Goal: Task Accomplishment & Management: Manage account settings

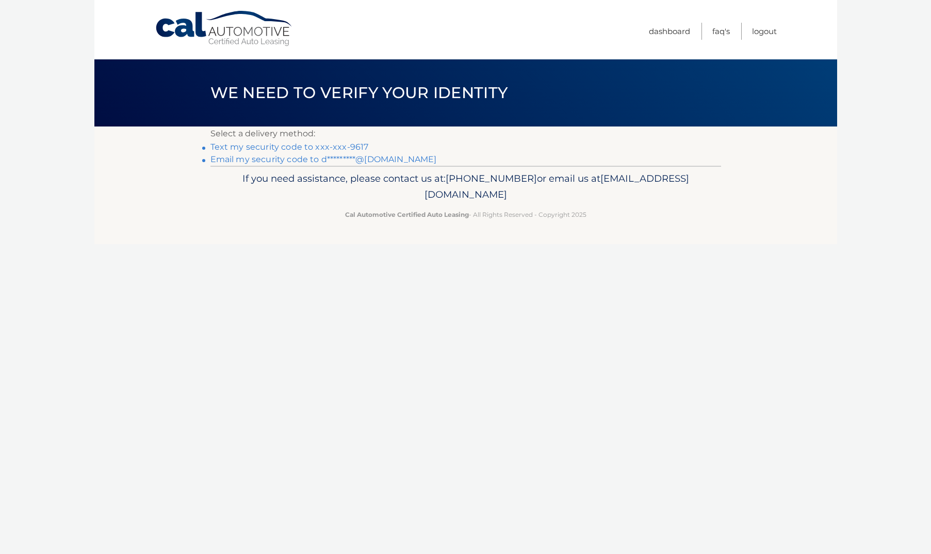
click at [248, 148] on link "Text my security code to xxx-xxx-9617" at bounding box center [290, 147] width 158 height 10
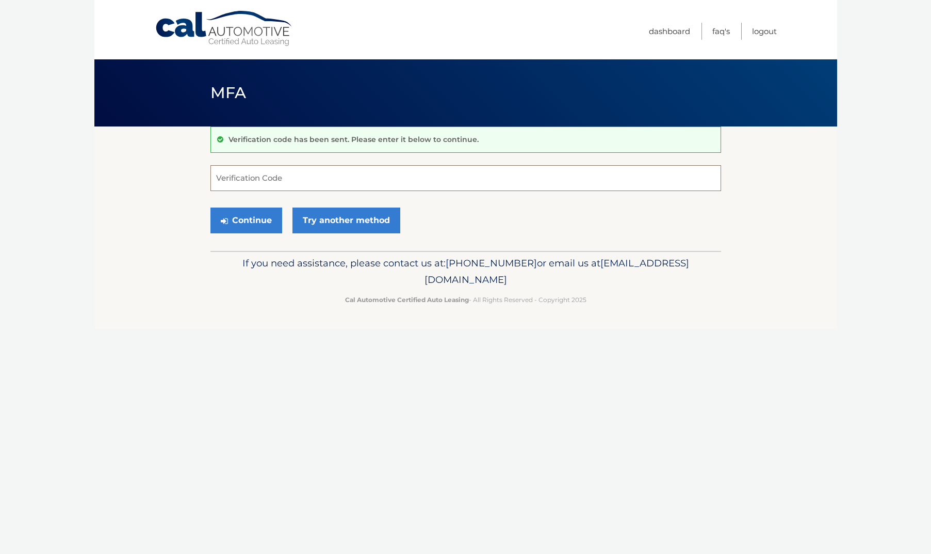
click at [290, 182] on input "Verification Code" at bounding box center [466, 178] width 511 height 26
type input "524937"
click at [246, 220] on button "Continue" at bounding box center [247, 220] width 72 height 26
click at [258, 226] on button "Continue" at bounding box center [247, 220] width 72 height 26
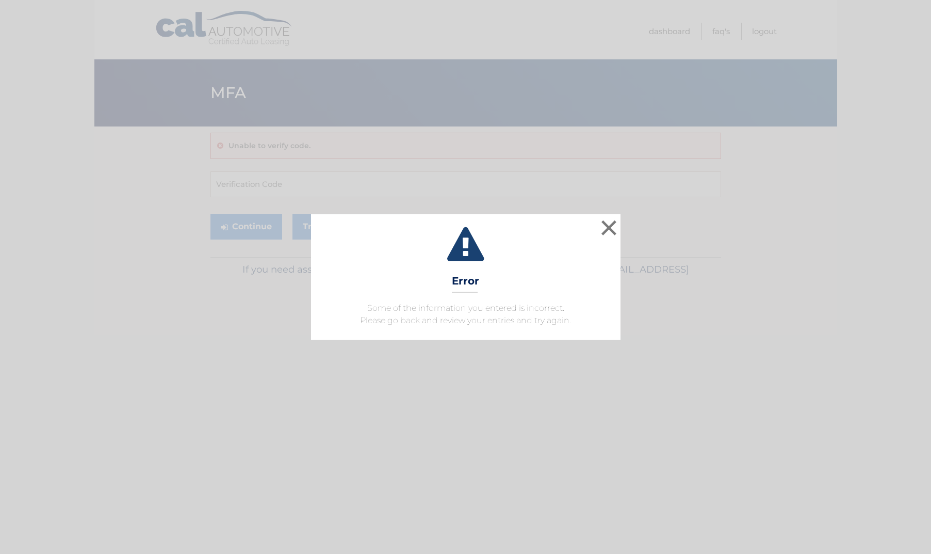
click at [595, 218] on div "× Error Some of the information you entered is incorrect. Please go back and re…" at bounding box center [466, 276] width 310 height 125
click at [607, 229] on button "×" at bounding box center [609, 227] width 21 height 21
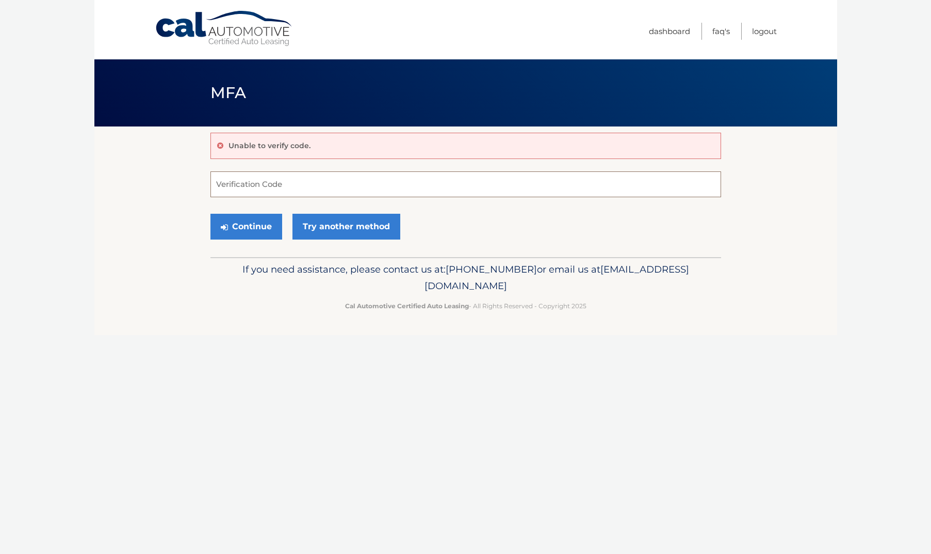
click at [409, 183] on input "Verification Code" at bounding box center [466, 184] width 511 height 26
click at [333, 233] on link "Try another method" at bounding box center [347, 227] width 108 height 26
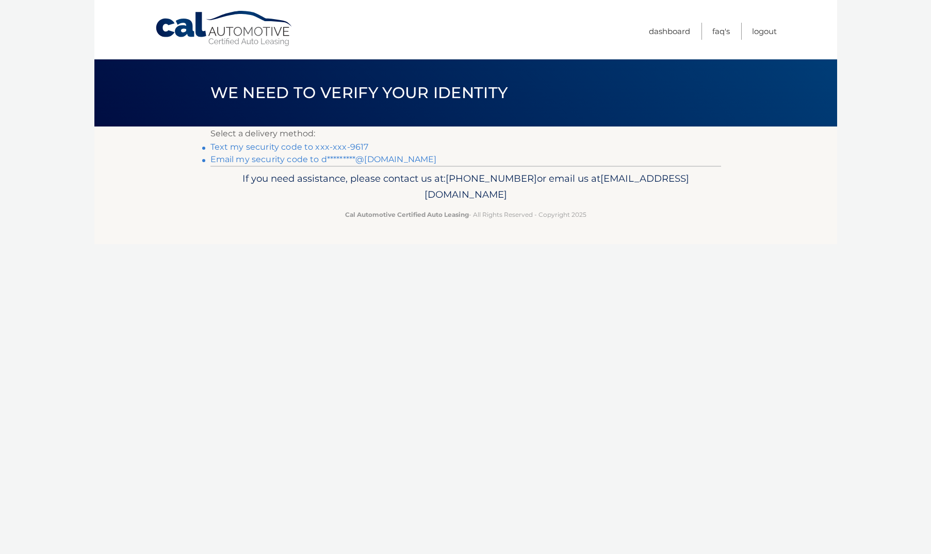
click at [306, 148] on link "Text my security code to xxx-xxx-9617" at bounding box center [290, 147] width 158 height 10
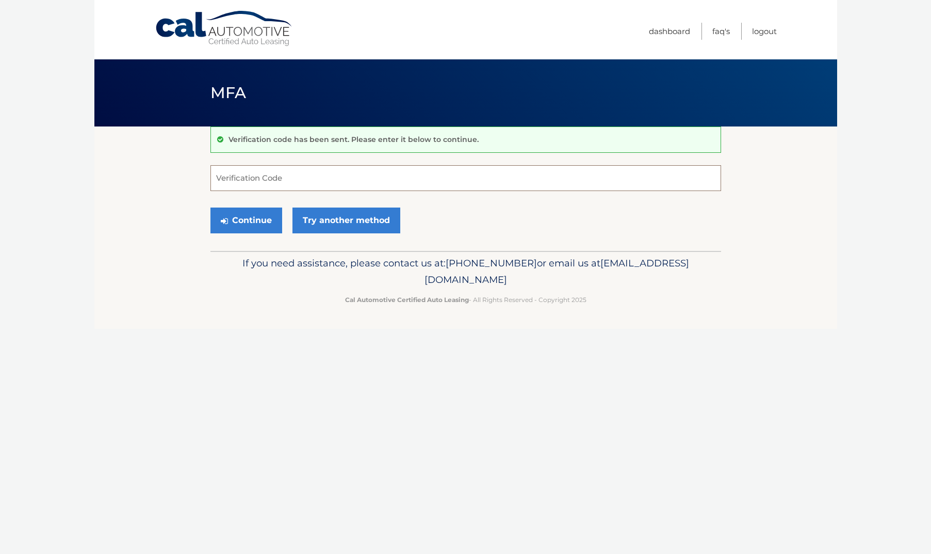
click at [290, 178] on input "Verification Code" at bounding box center [466, 178] width 511 height 26
type input "957735"
click at [269, 224] on button "Continue" at bounding box center [247, 220] width 72 height 26
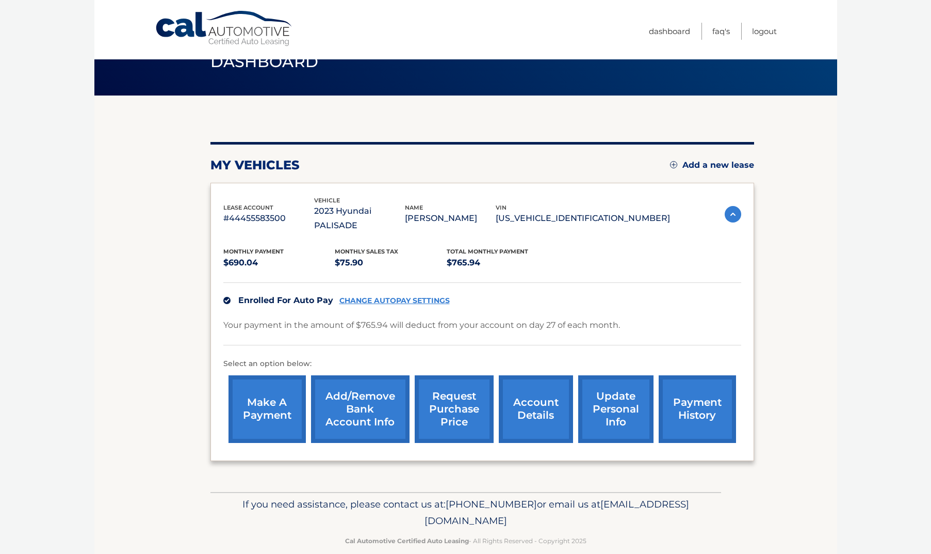
scroll to position [30, 0]
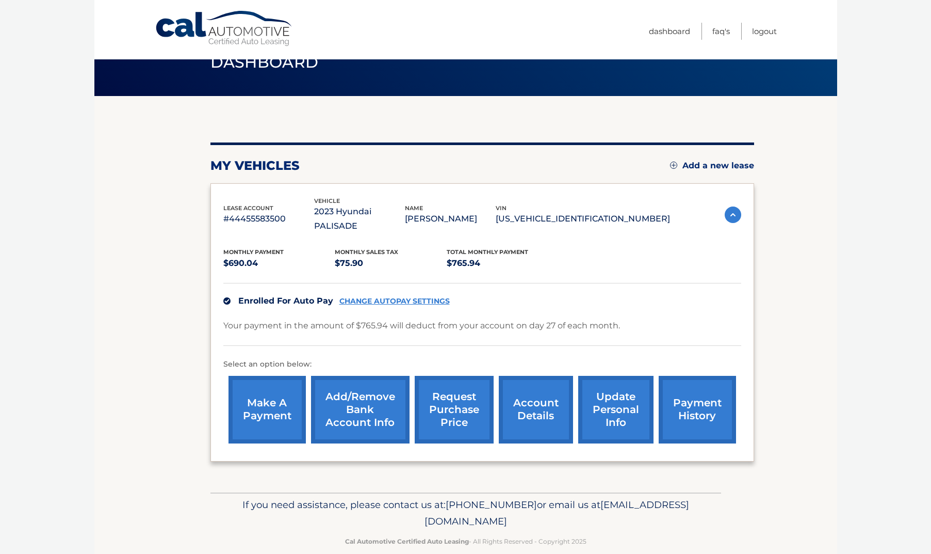
click at [542, 398] on link "account details" at bounding box center [536, 410] width 74 height 68
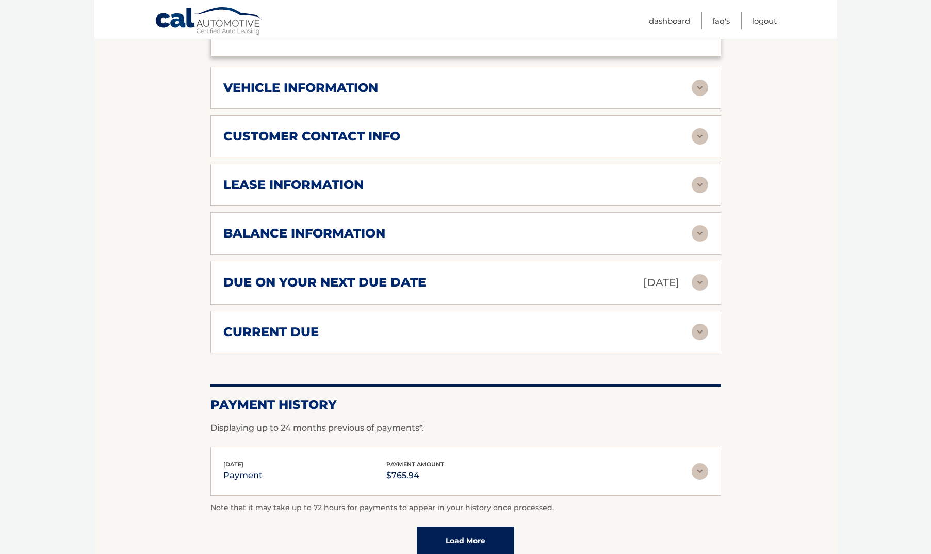
scroll to position [445, 0]
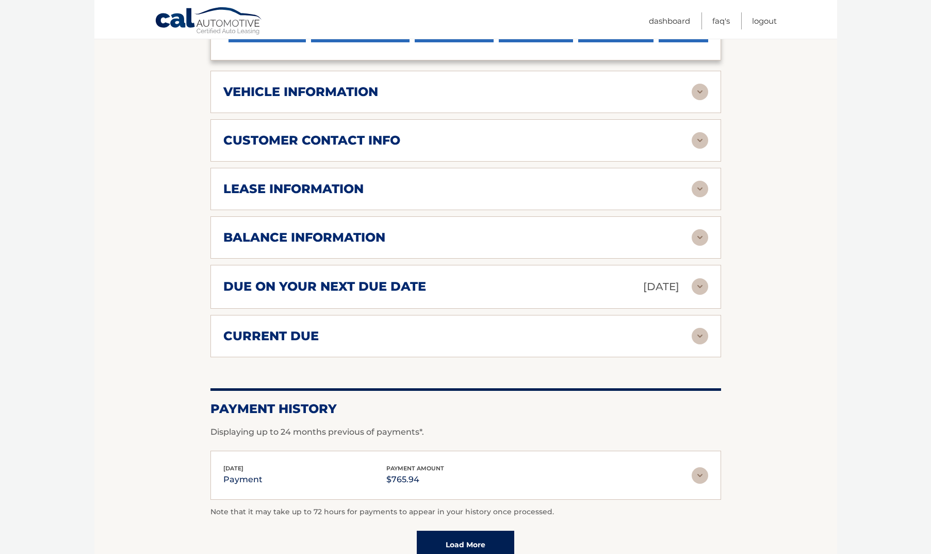
click at [459, 188] on div "lease information Contract Start Date [DATE] Term 39 Maturity Date [DATE] Start…" at bounding box center [466, 189] width 511 height 42
click at [704, 181] on img at bounding box center [700, 189] width 17 height 17
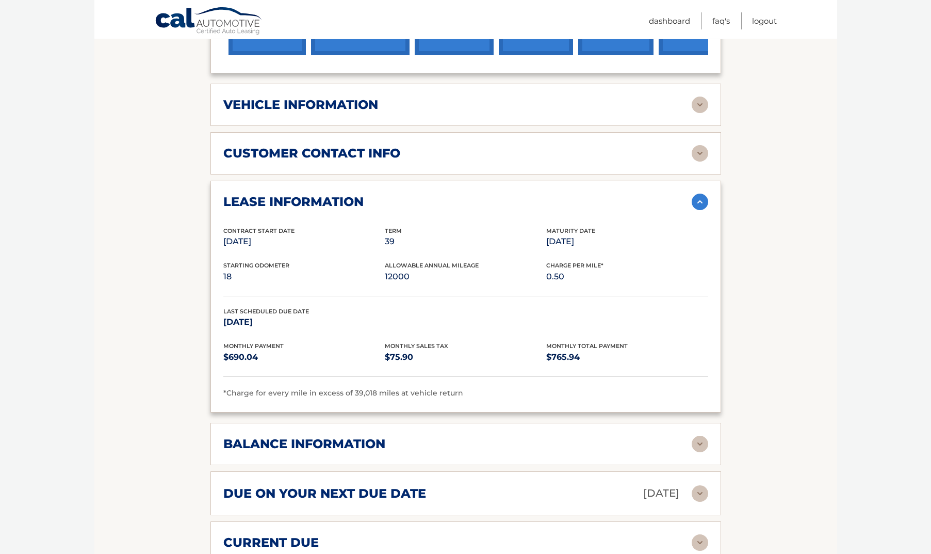
scroll to position [429, 0]
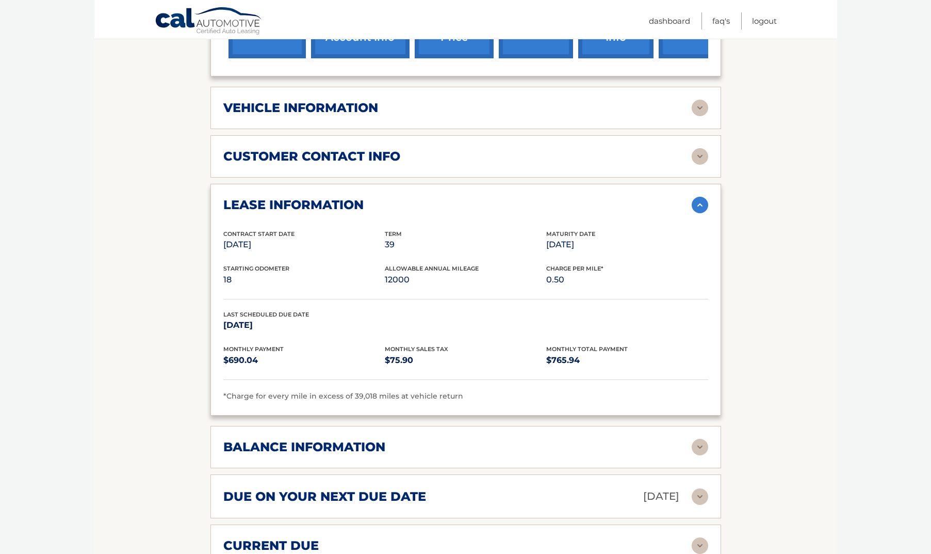
click at [309, 318] on p "Jul 27, 2026" at bounding box center [304, 325] width 162 height 14
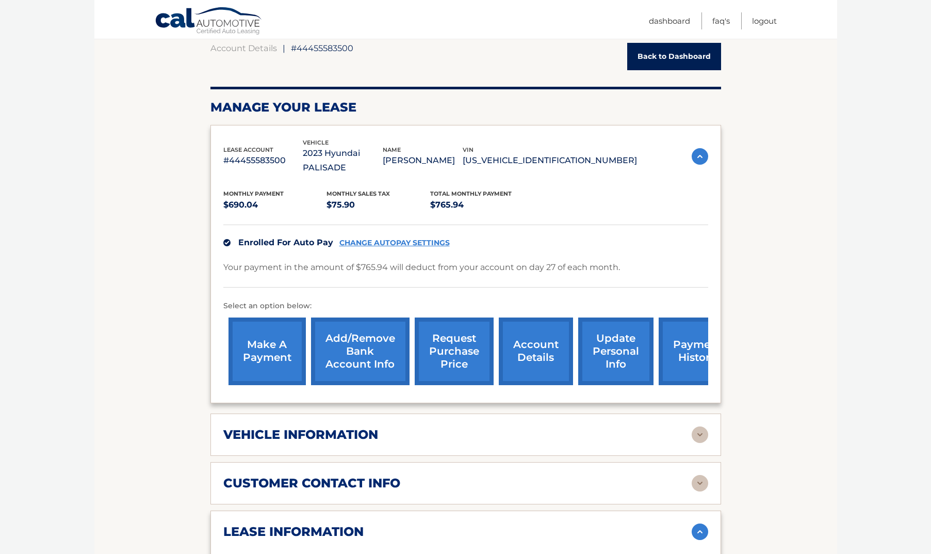
scroll to position [95, 0]
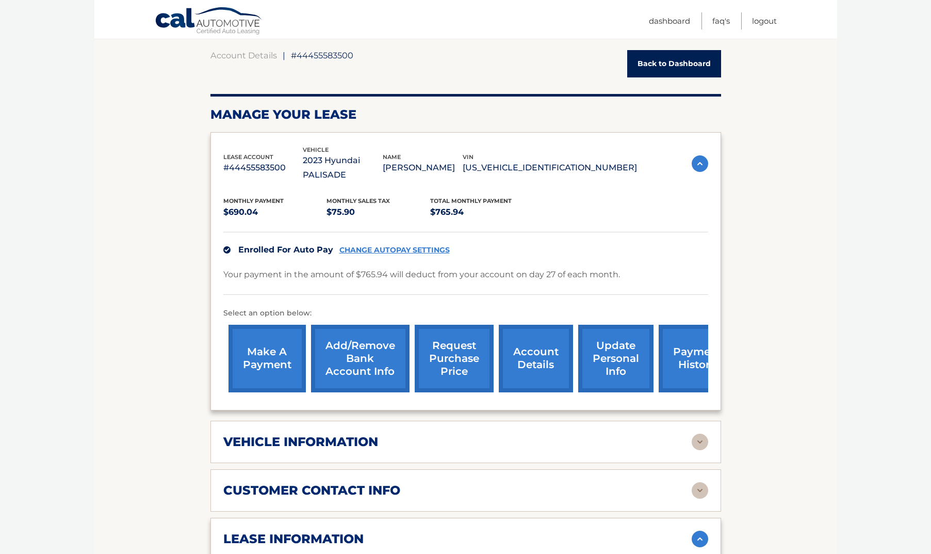
click at [679, 349] on link "payment history" at bounding box center [697, 359] width 77 height 68
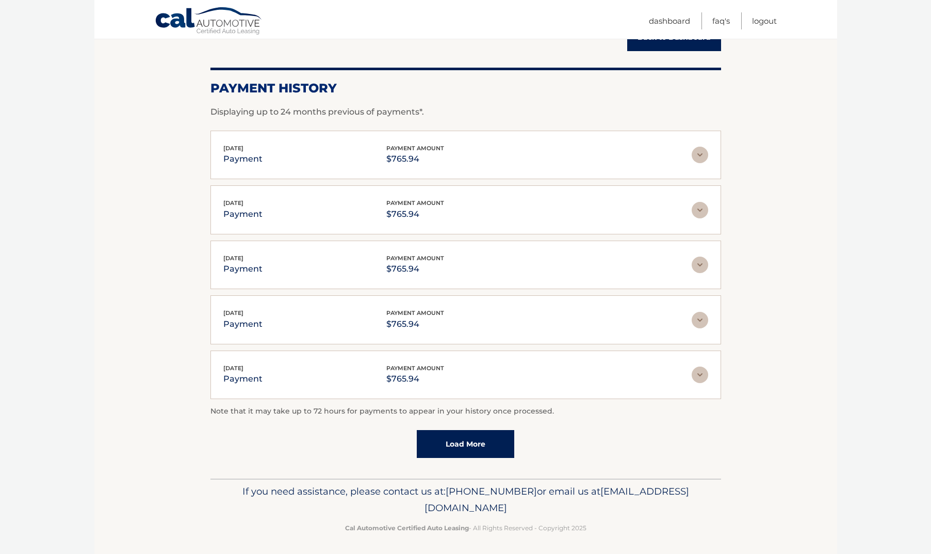
click at [448, 444] on link "Load More" at bounding box center [466, 444] width 98 height 28
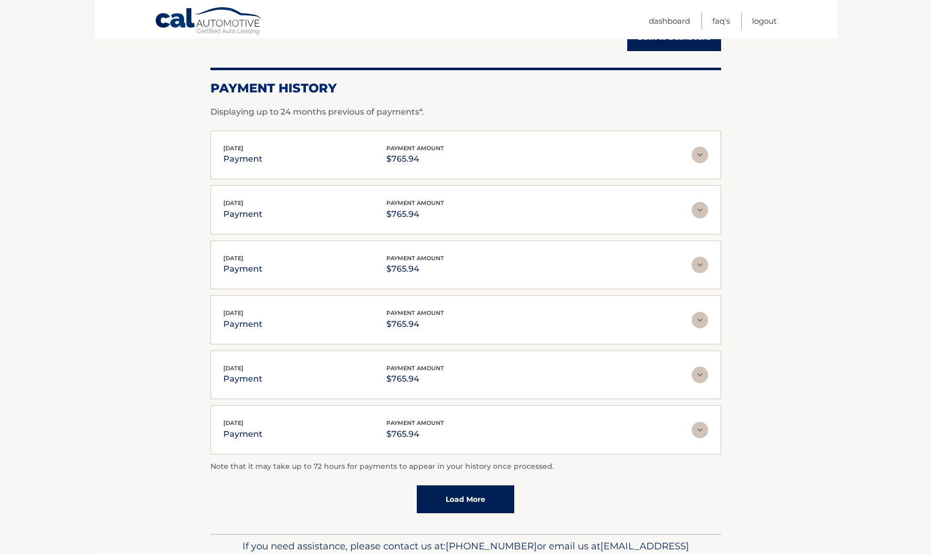
scroll to position [131, 0]
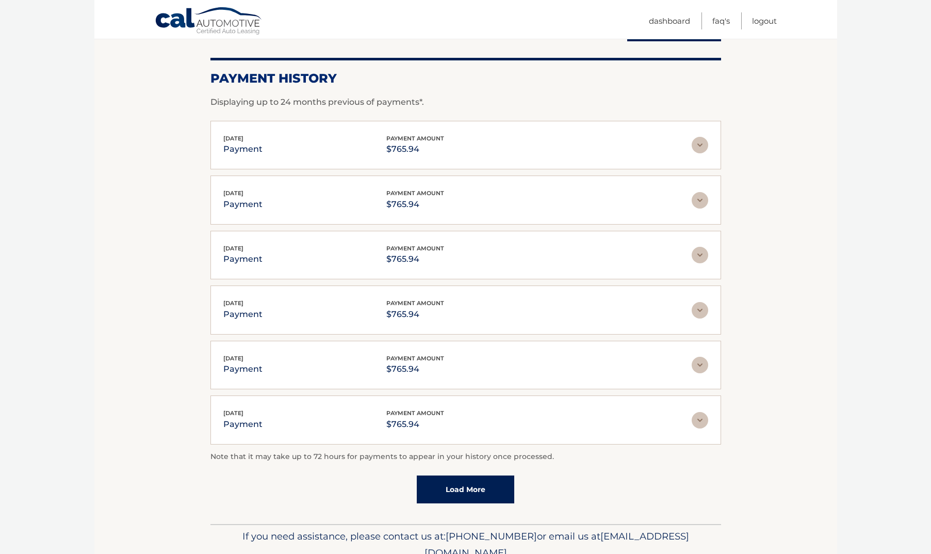
click at [478, 485] on link "Load More" at bounding box center [466, 489] width 98 height 28
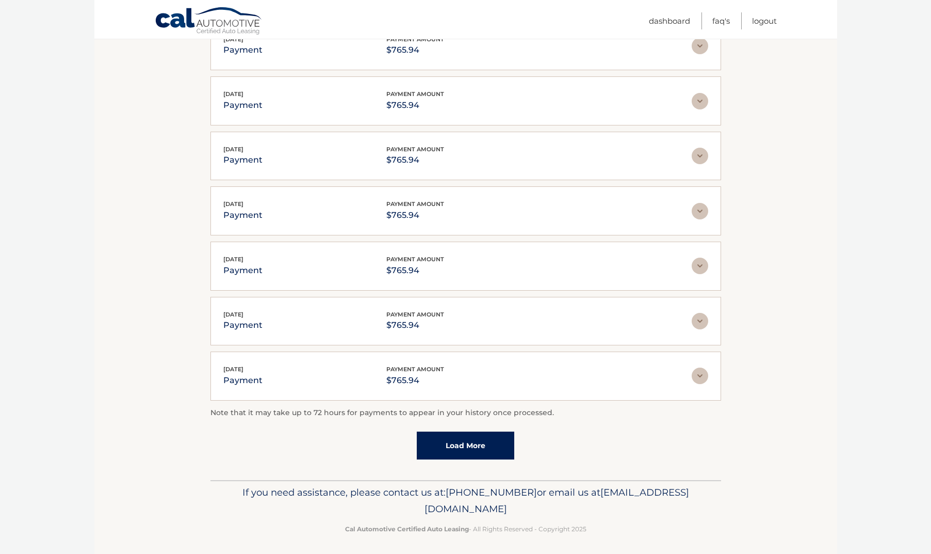
scroll to position [449, 0]
click at [472, 463] on div "Account Details | #44455583500 Back to Dashboard Payment History Displaying up …" at bounding box center [466, 79] width 511 height 804
click at [472, 459] on div "Account Details | #44455583500 Back to Dashboard Payment History Displaying up …" at bounding box center [466, 79] width 511 height 804
click at [470, 440] on link "Load More" at bounding box center [466, 446] width 98 height 28
click at [470, 441] on link "Load More" at bounding box center [466, 446] width 98 height 28
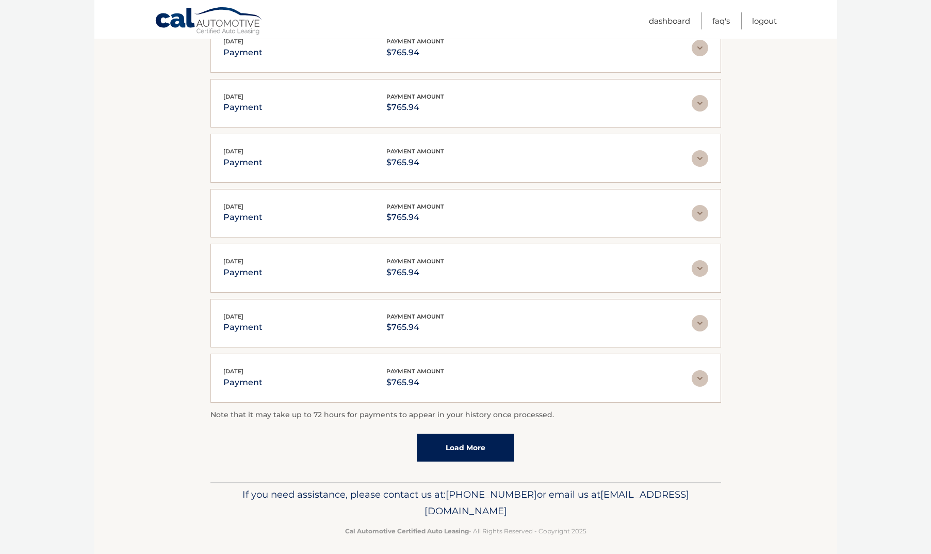
click at [470, 439] on link "Load More" at bounding box center [466, 447] width 98 height 28
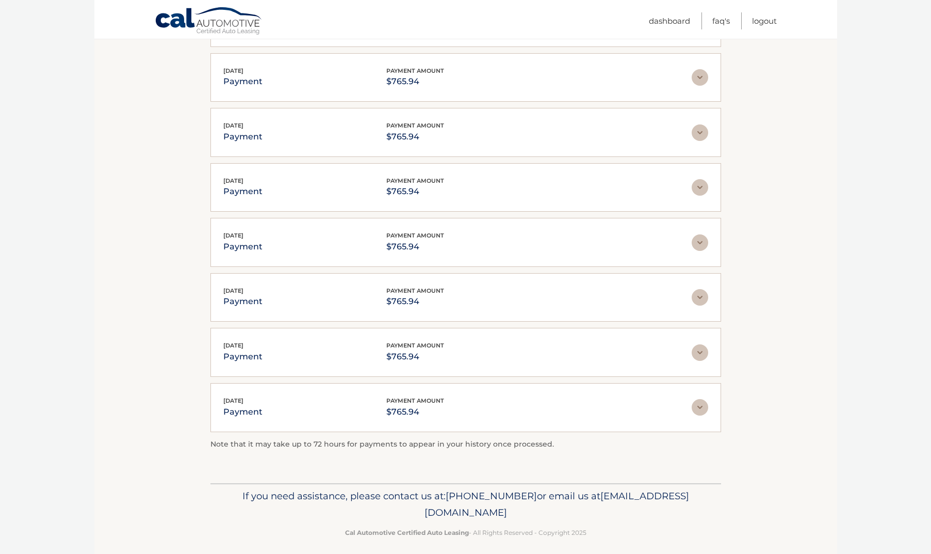
scroll to position [1133, 0]
click at [702, 401] on img at bounding box center [700, 407] width 17 height 17
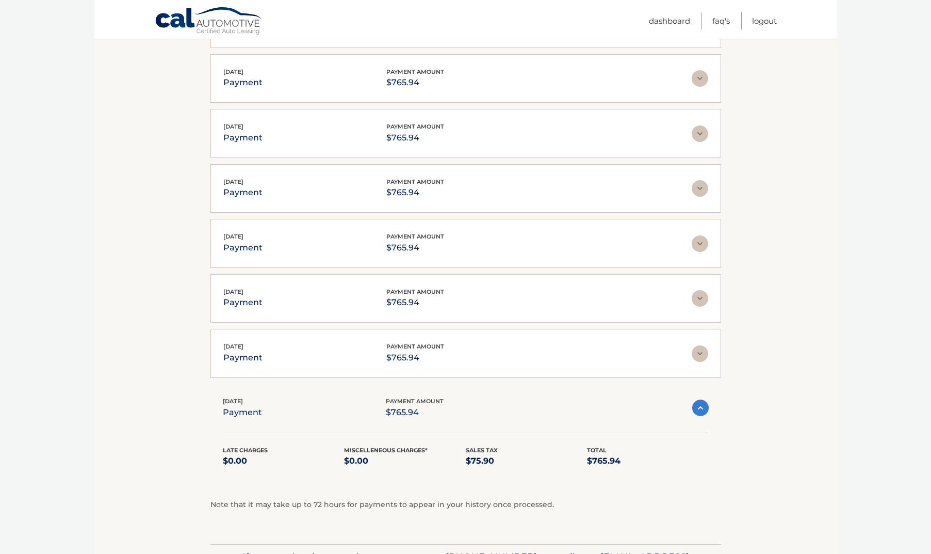
click at [702, 401] on img at bounding box center [701, 407] width 17 height 17
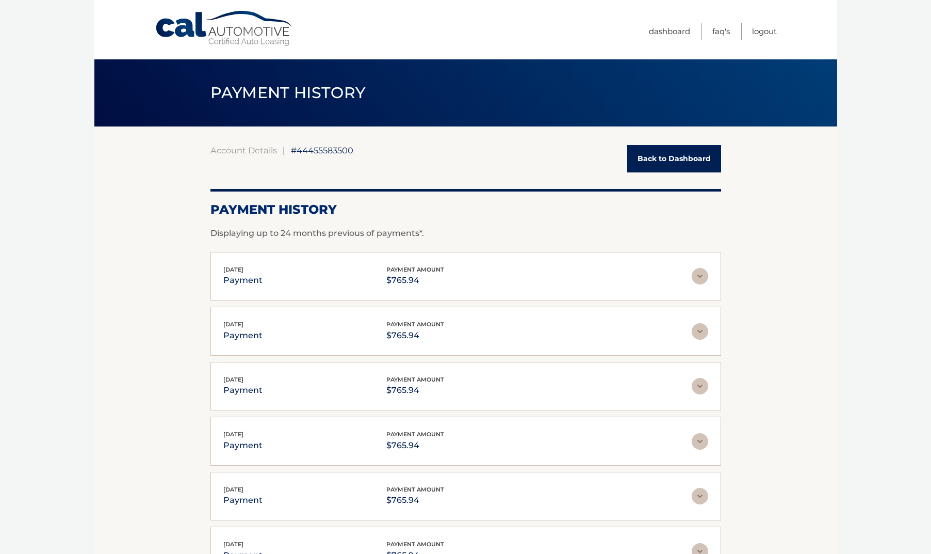
scroll to position [0, 0]
click at [647, 159] on link "Back to Dashboard" at bounding box center [675, 158] width 94 height 27
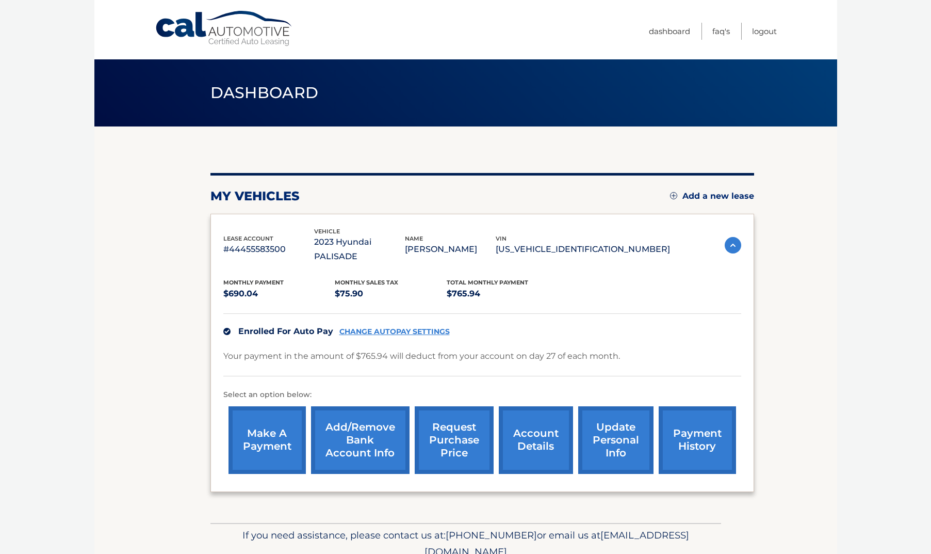
click at [728, 237] on img at bounding box center [733, 245] width 17 height 17
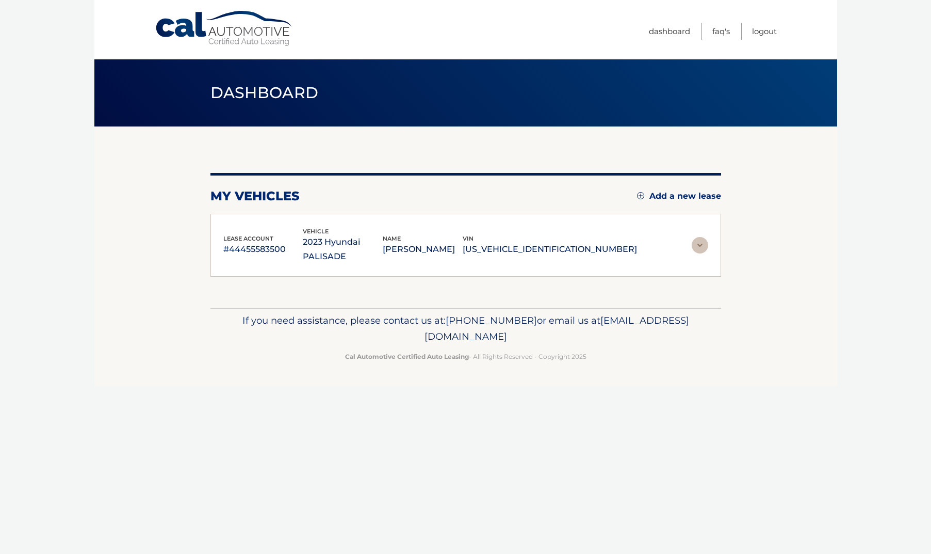
click at [633, 242] on p "[US_VEHICLE_IDENTIFICATION_NUMBER]" at bounding box center [550, 249] width 174 height 14
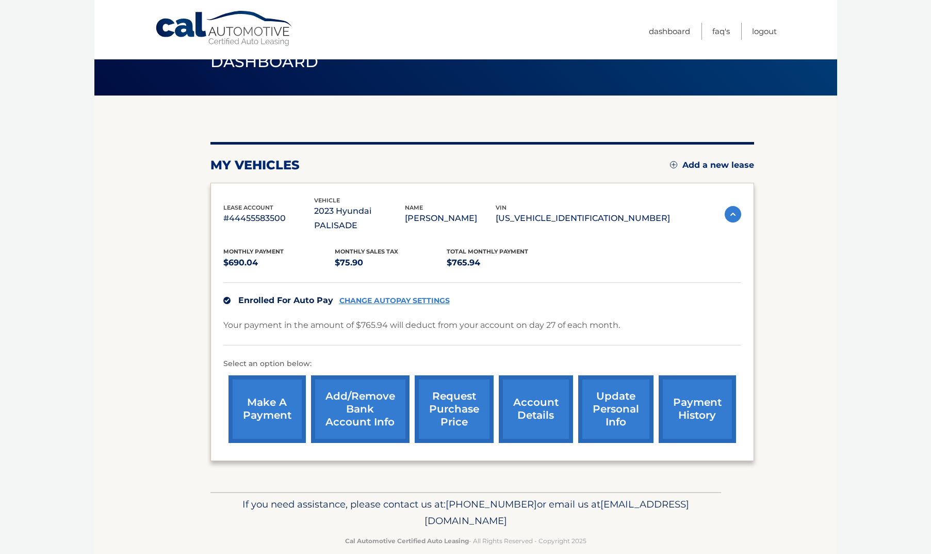
scroll to position [30, 0]
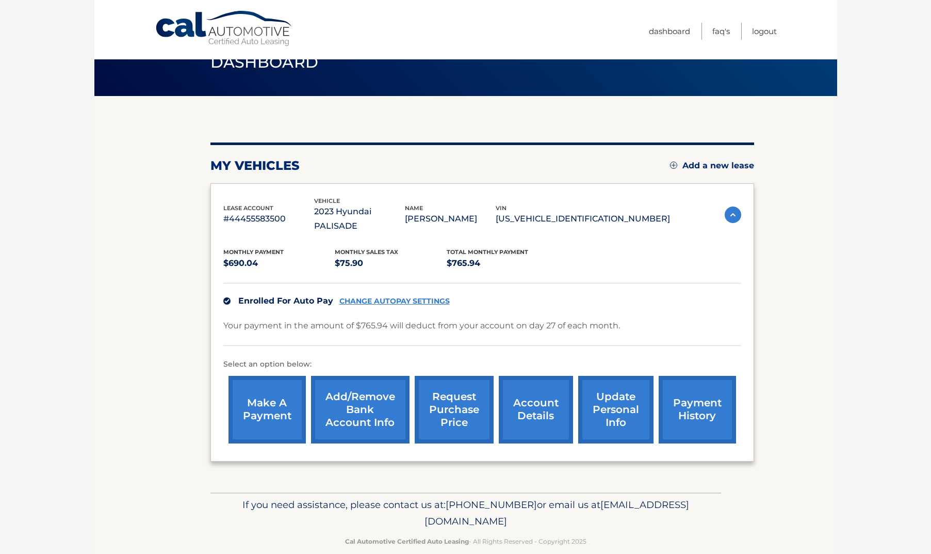
click at [679, 398] on link "payment history" at bounding box center [697, 410] width 77 height 68
click at [534, 400] on link "account details" at bounding box center [536, 410] width 74 height 68
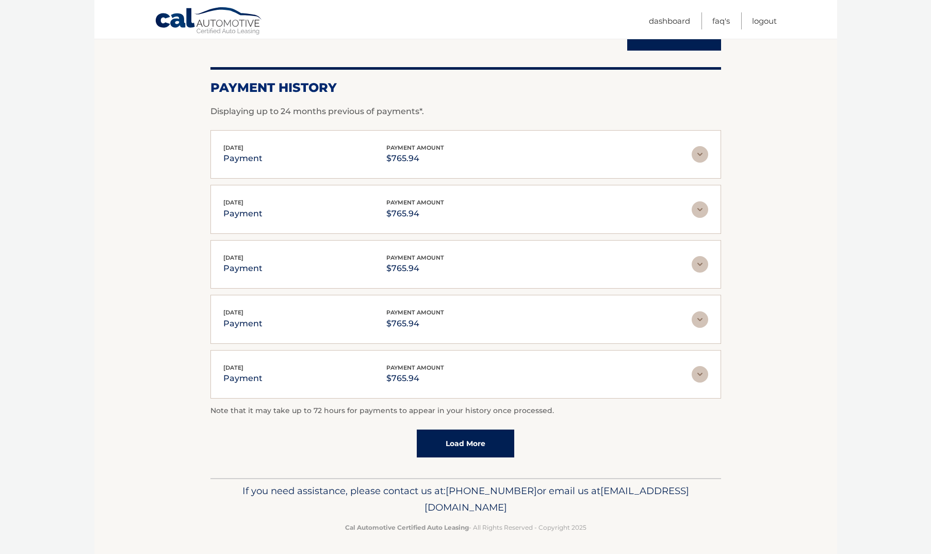
scroll to position [121, 0]
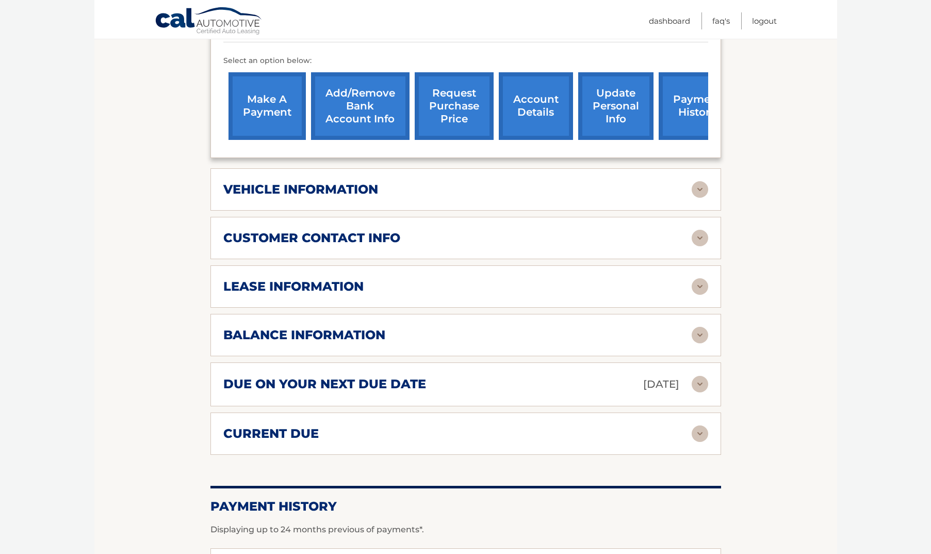
scroll to position [328, 0]
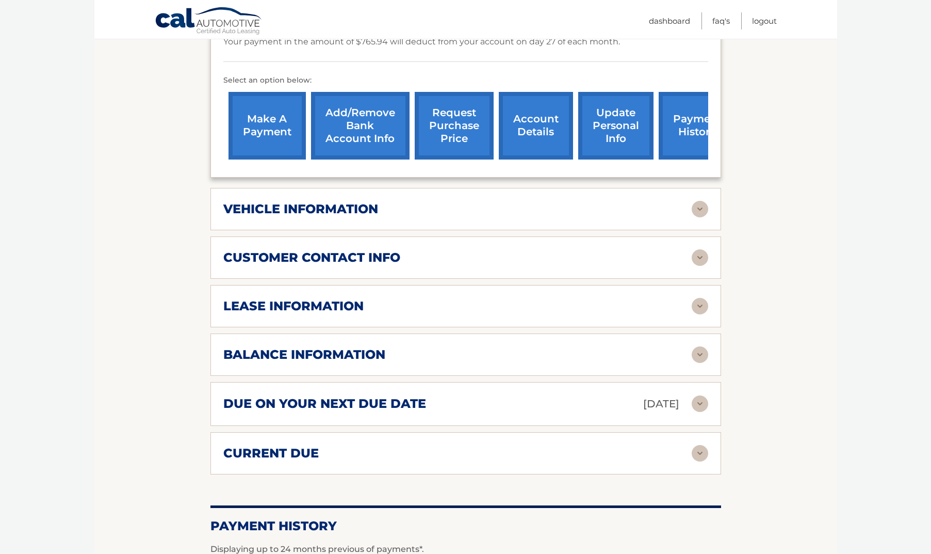
click at [557, 347] on div "balance information" at bounding box center [457, 354] width 469 height 15
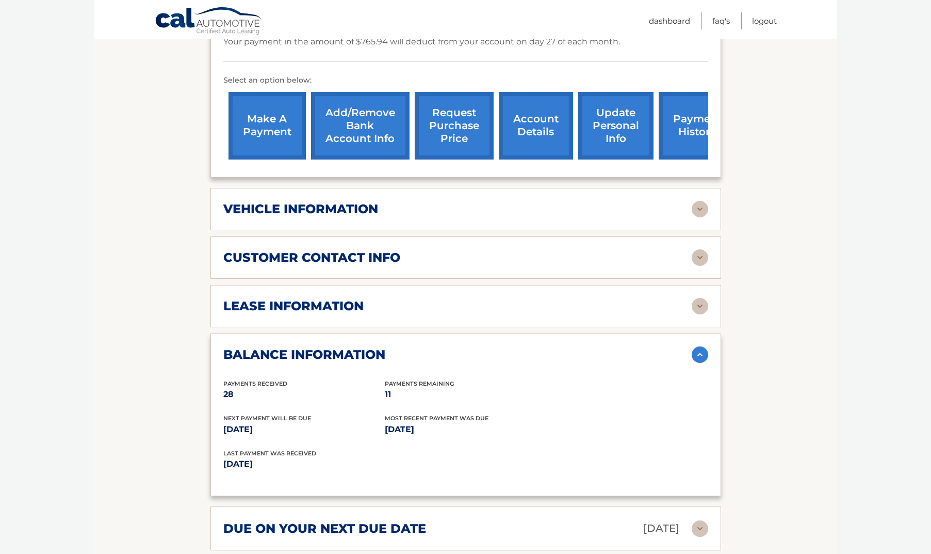
click at [447, 250] on div "customer contact info" at bounding box center [457, 257] width 469 height 15
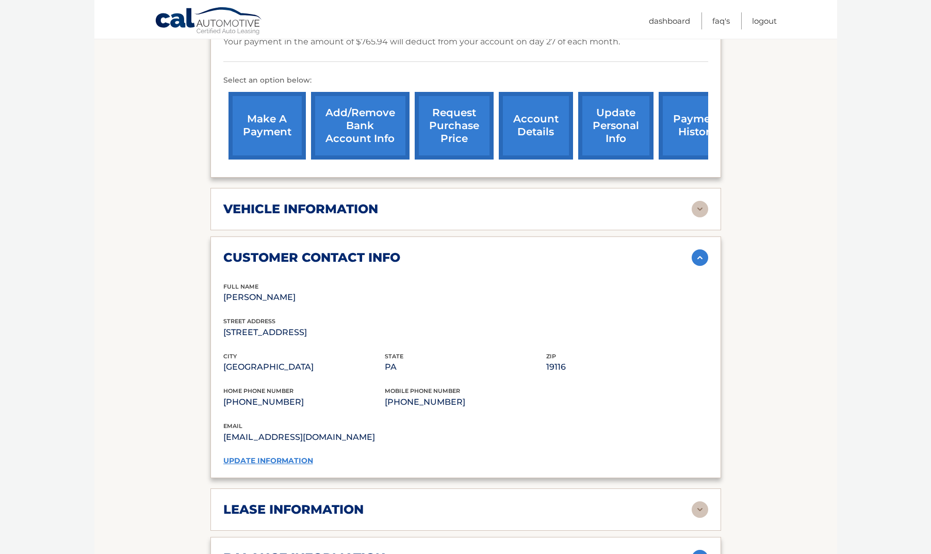
click at [425, 201] on div "vehicle information" at bounding box center [457, 208] width 469 height 15
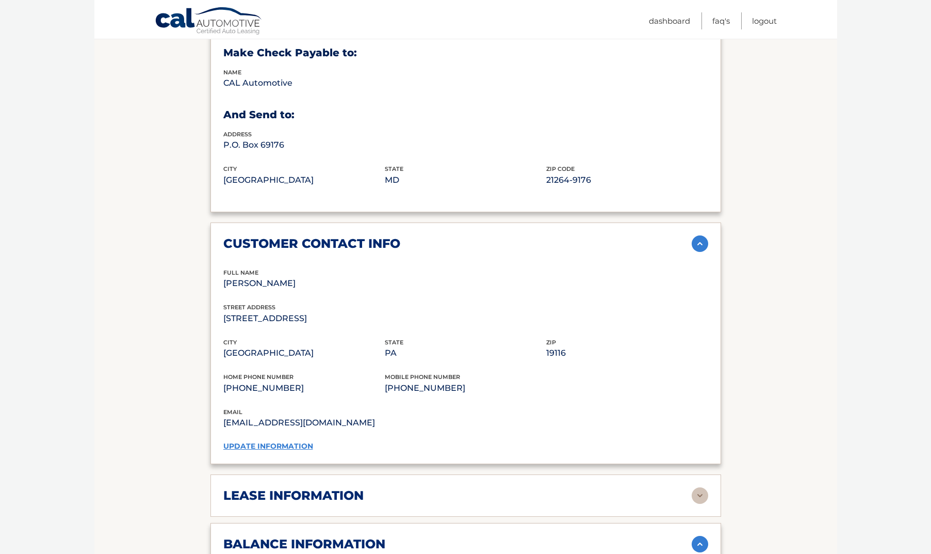
scroll to position [802, 0]
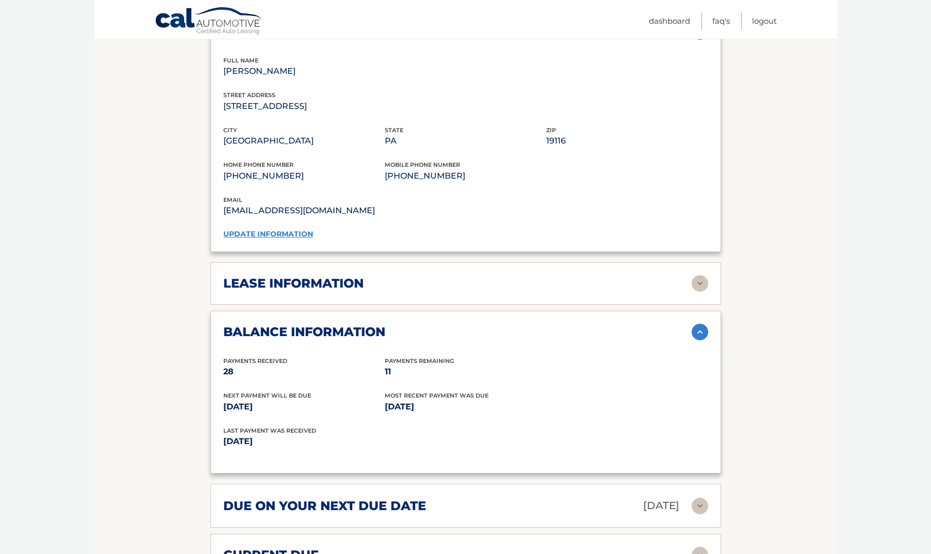
click at [477, 276] on div "lease information" at bounding box center [457, 283] width 469 height 15
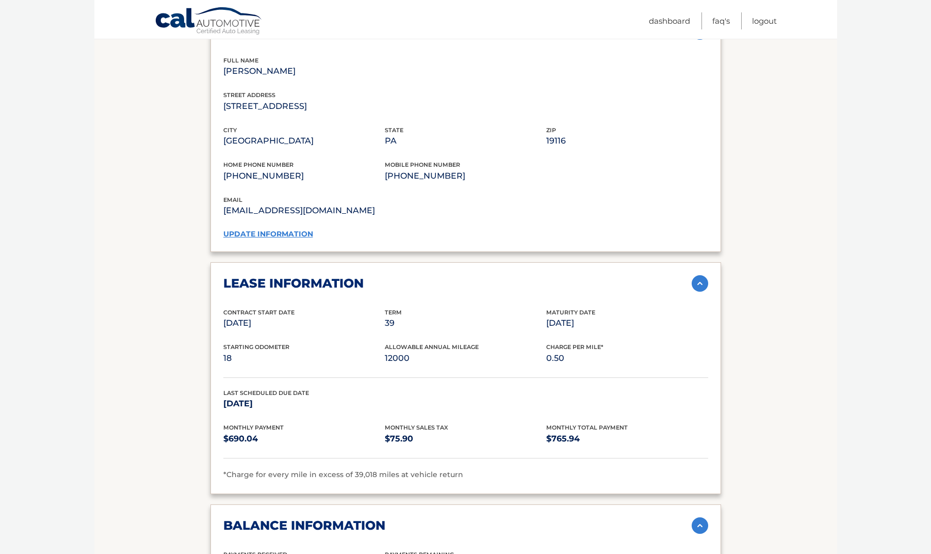
click at [700, 275] on img at bounding box center [700, 283] width 17 height 17
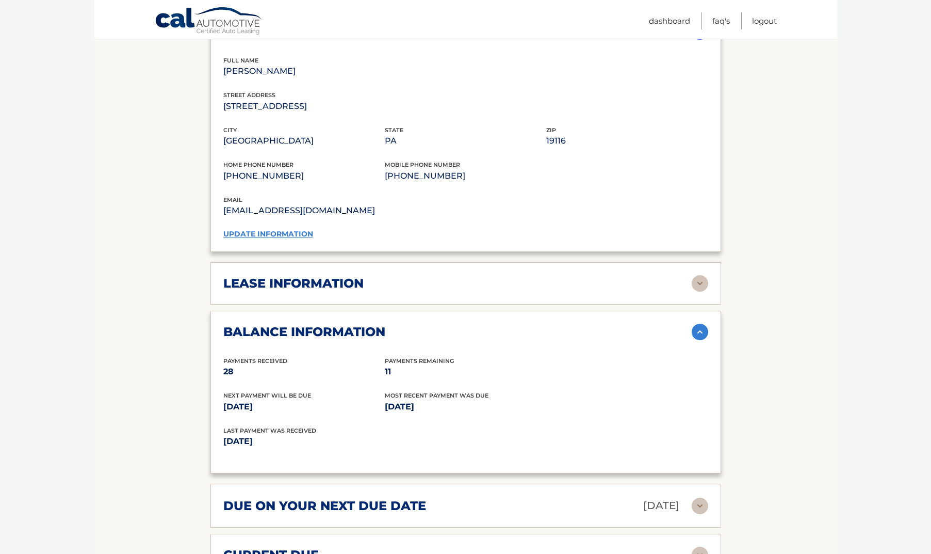
click at [703, 324] on img at bounding box center [700, 332] width 17 height 17
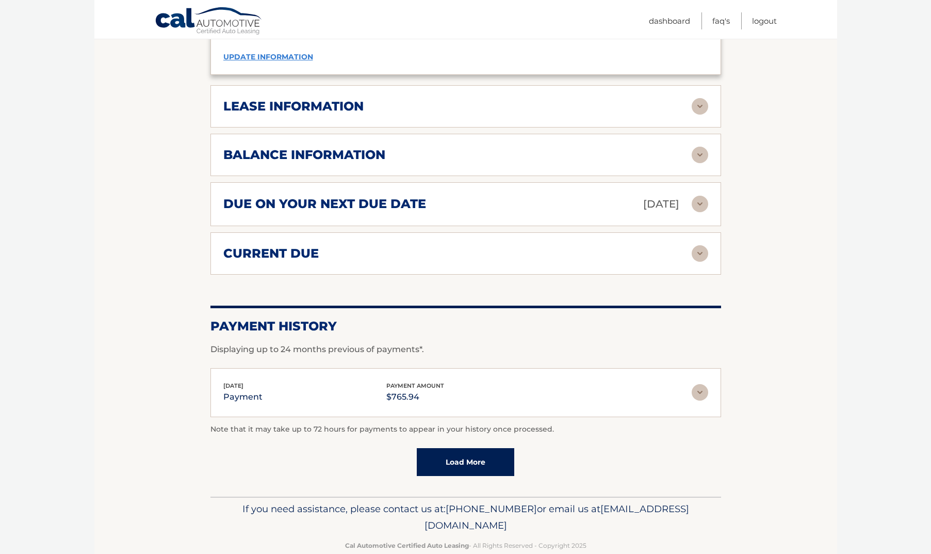
scroll to position [979, 0]
click at [695, 384] on img at bounding box center [700, 392] width 17 height 17
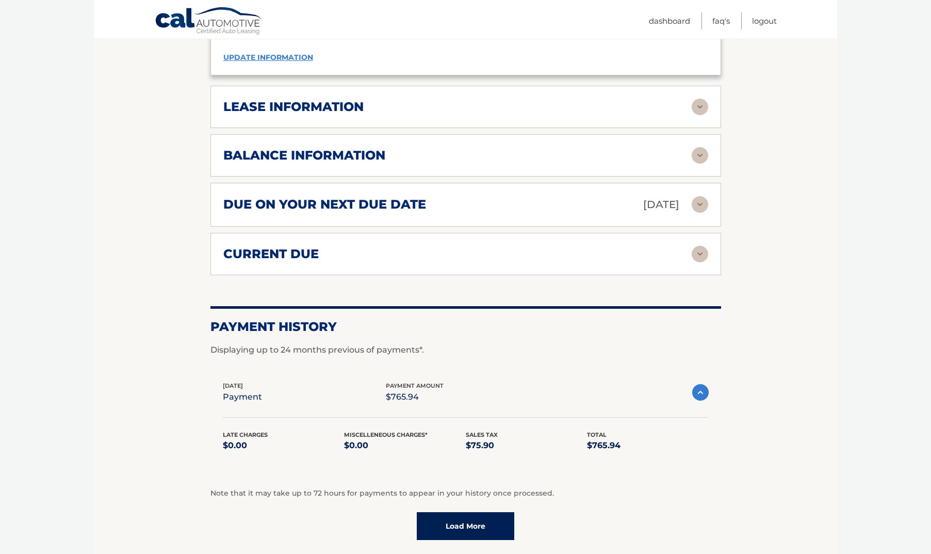
click at [695, 384] on img at bounding box center [701, 392] width 17 height 17
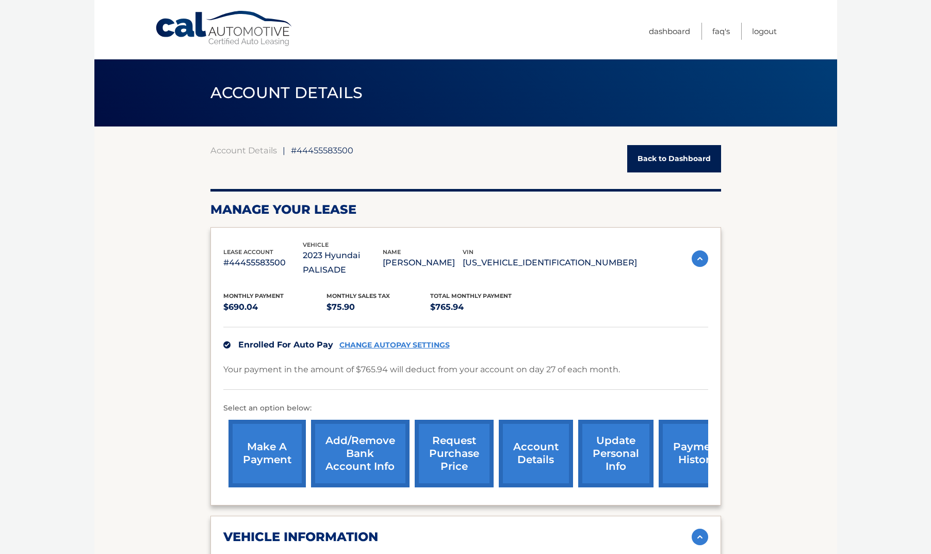
scroll to position [0, 0]
